Goal: Find specific page/section: Find specific page/section

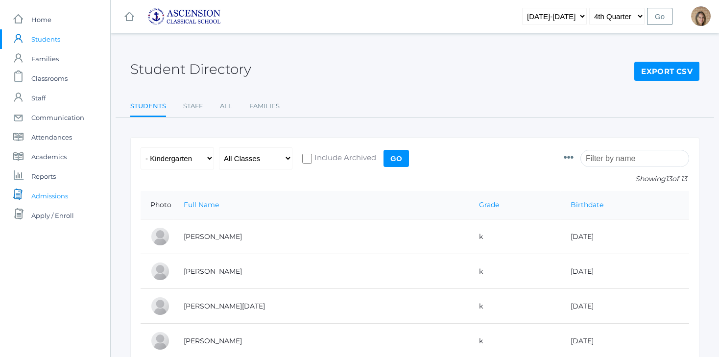
click at [52, 193] on span "Admissions" at bounding box center [49, 196] width 37 height 20
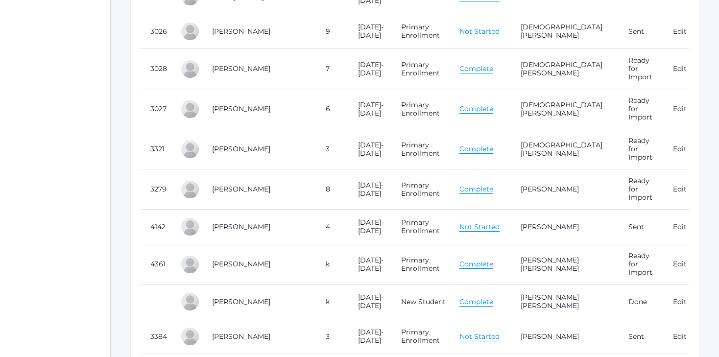
scroll to position [6320, 0]
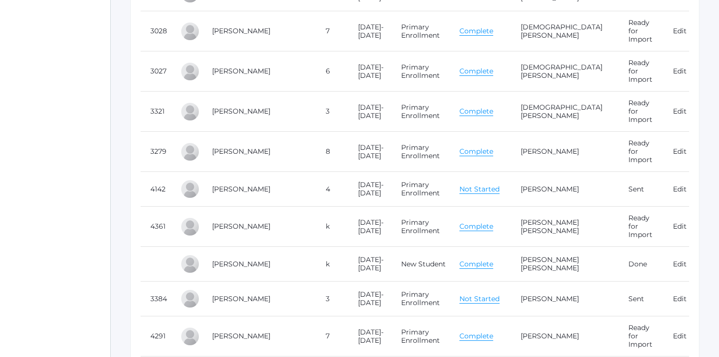
drag, startPoint x: 262, startPoint y: 125, endPoint x: 223, endPoint y: 124, distance: 38.2
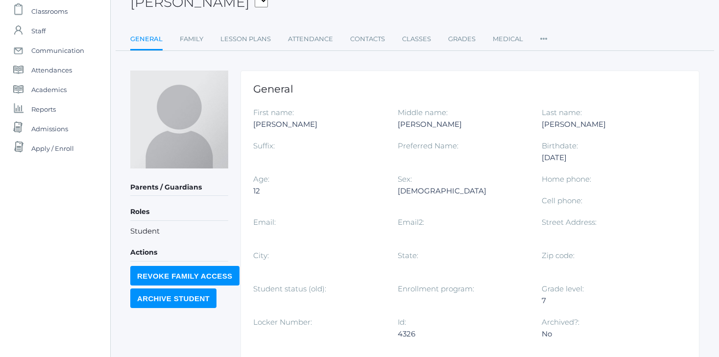
scroll to position [67, 0]
click at [194, 41] on link "Family" at bounding box center [192, 40] width 24 height 20
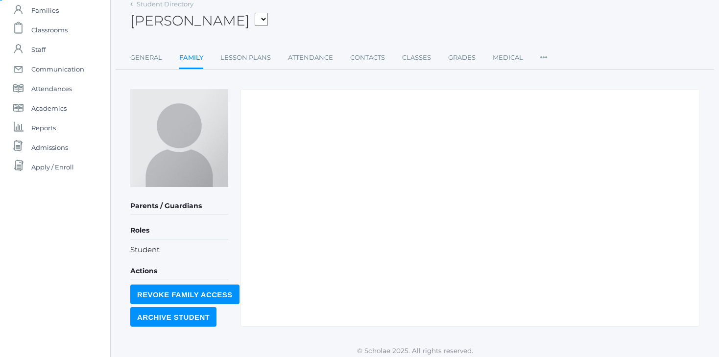
scroll to position [53, 0]
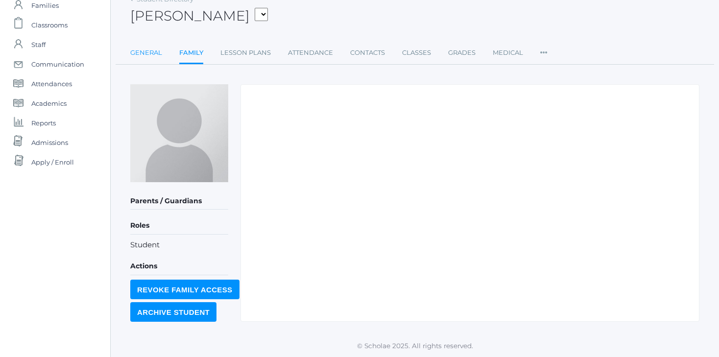
click at [139, 53] on link "General" at bounding box center [146, 53] width 32 height 20
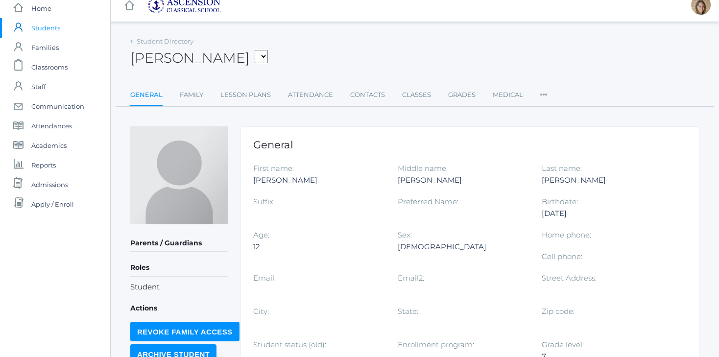
scroll to position [3, 0]
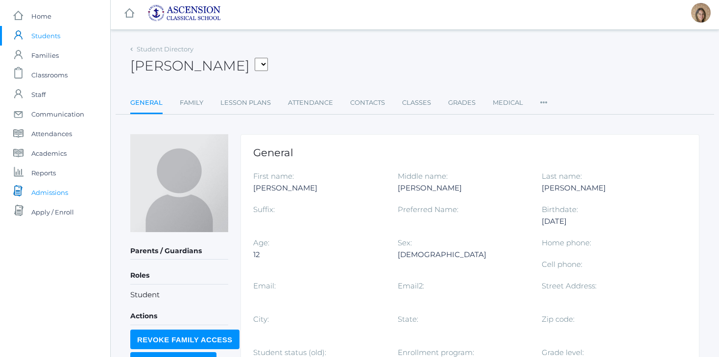
click at [34, 194] on span "Admissions" at bounding box center [49, 193] width 37 height 20
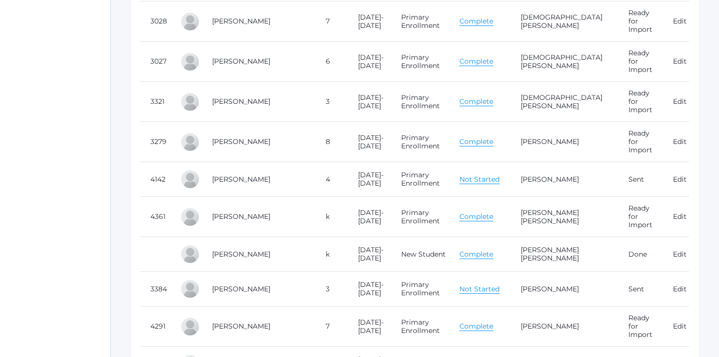
scroll to position [6315, 0]
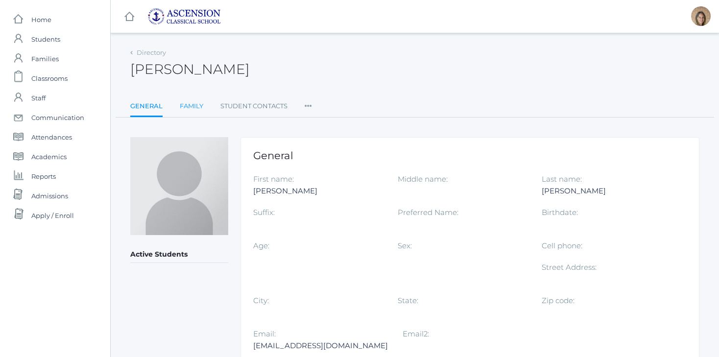
click at [190, 107] on link "Family" at bounding box center [192, 107] width 24 height 20
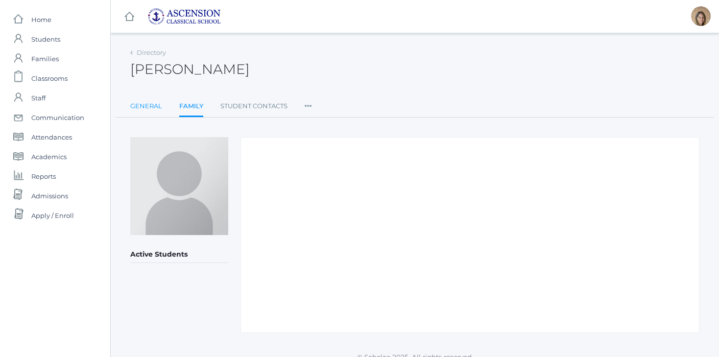
click at [142, 107] on link "General" at bounding box center [146, 107] width 32 height 20
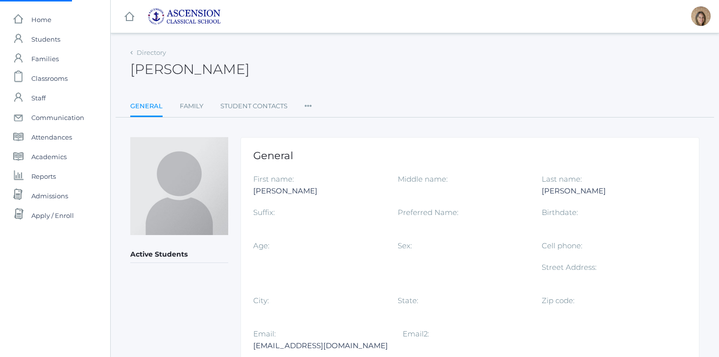
scroll to position [72, 0]
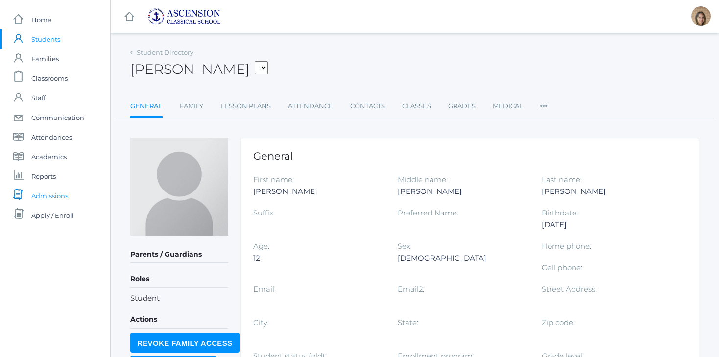
click at [44, 196] on span "Admissions" at bounding box center [49, 196] width 37 height 20
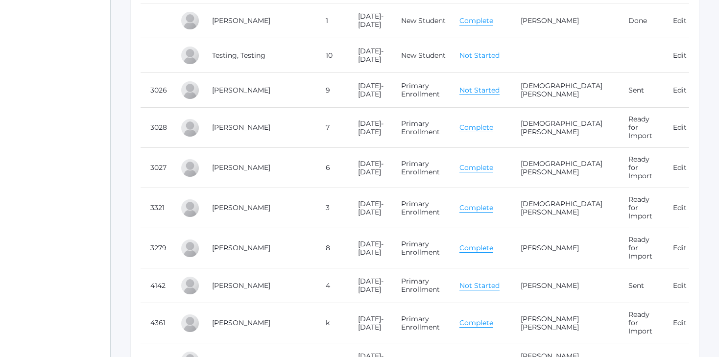
scroll to position [6218, 0]
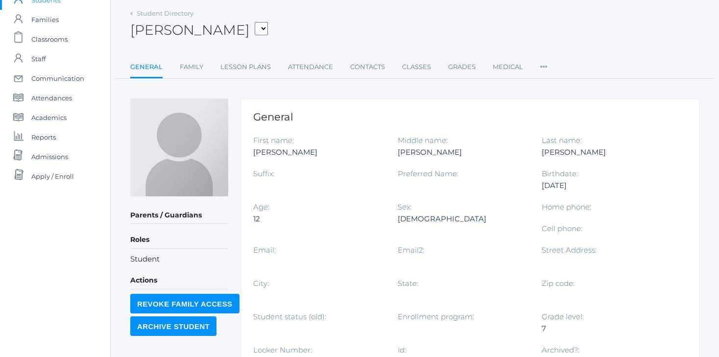
scroll to position [24, 0]
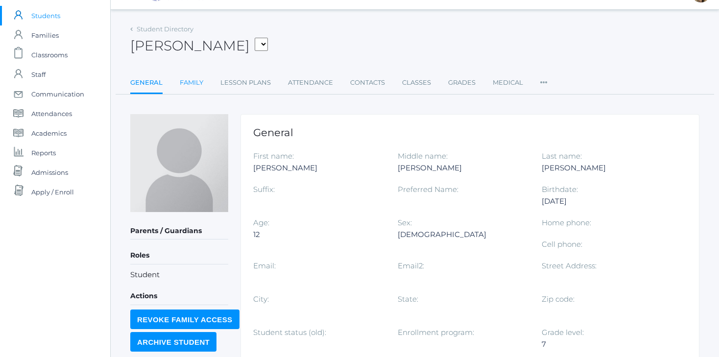
click at [197, 85] on link "Family" at bounding box center [192, 83] width 24 height 20
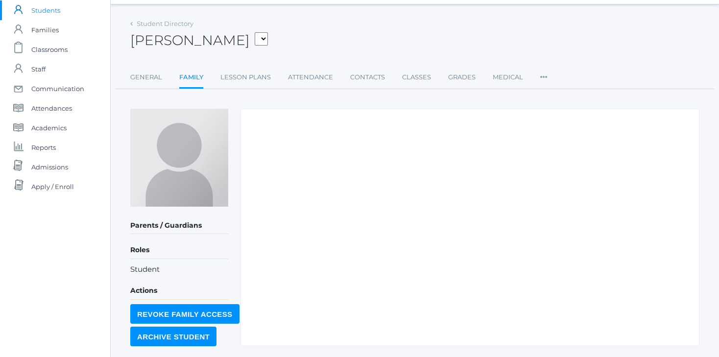
scroll to position [53, 0]
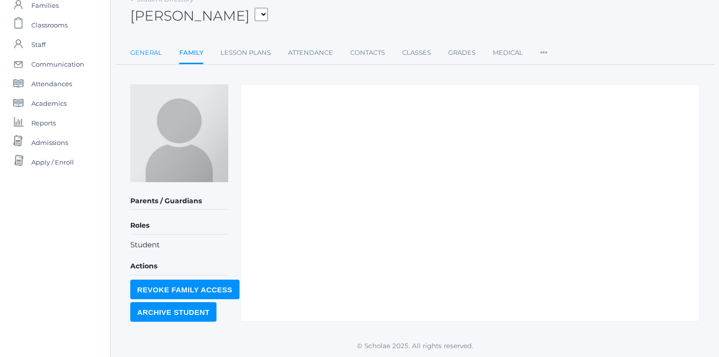
click at [134, 54] on link "General" at bounding box center [146, 53] width 32 height 20
